Goal: Task Accomplishment & Management: Manage account settings

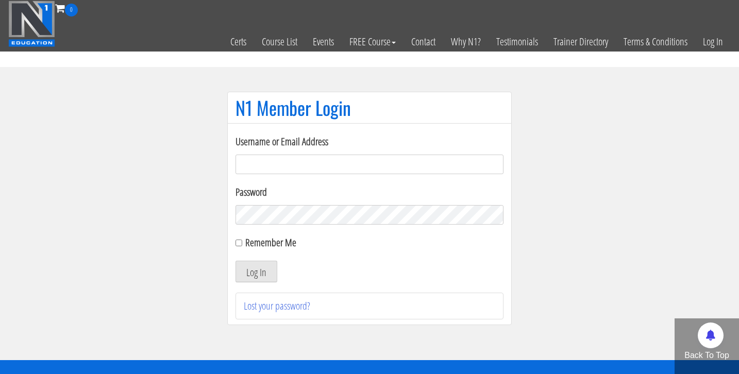
click at [268, 168] on input "Username or Email Address" at bounding box center [369, 165] width 268 height 20
type input "bosslady"
click at [235, 261] on button "Log In" at bounding box center [256, 272] width 42 height 22
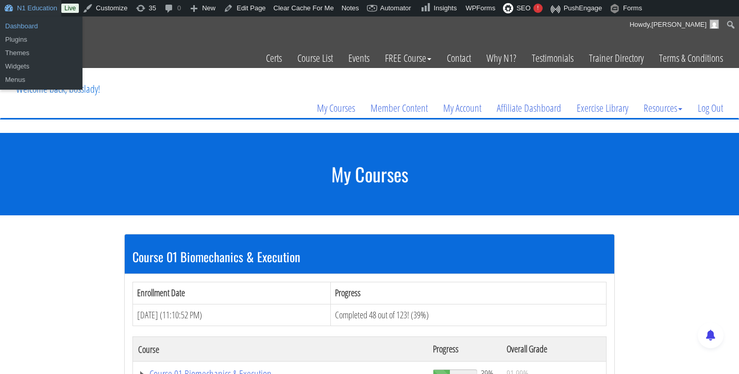
click at [28, 27] on link "Dashboard" at bounding box center [41, 26] width 82 height 13
